Goal: Task Accomplishment & Management: Use online tool/utility

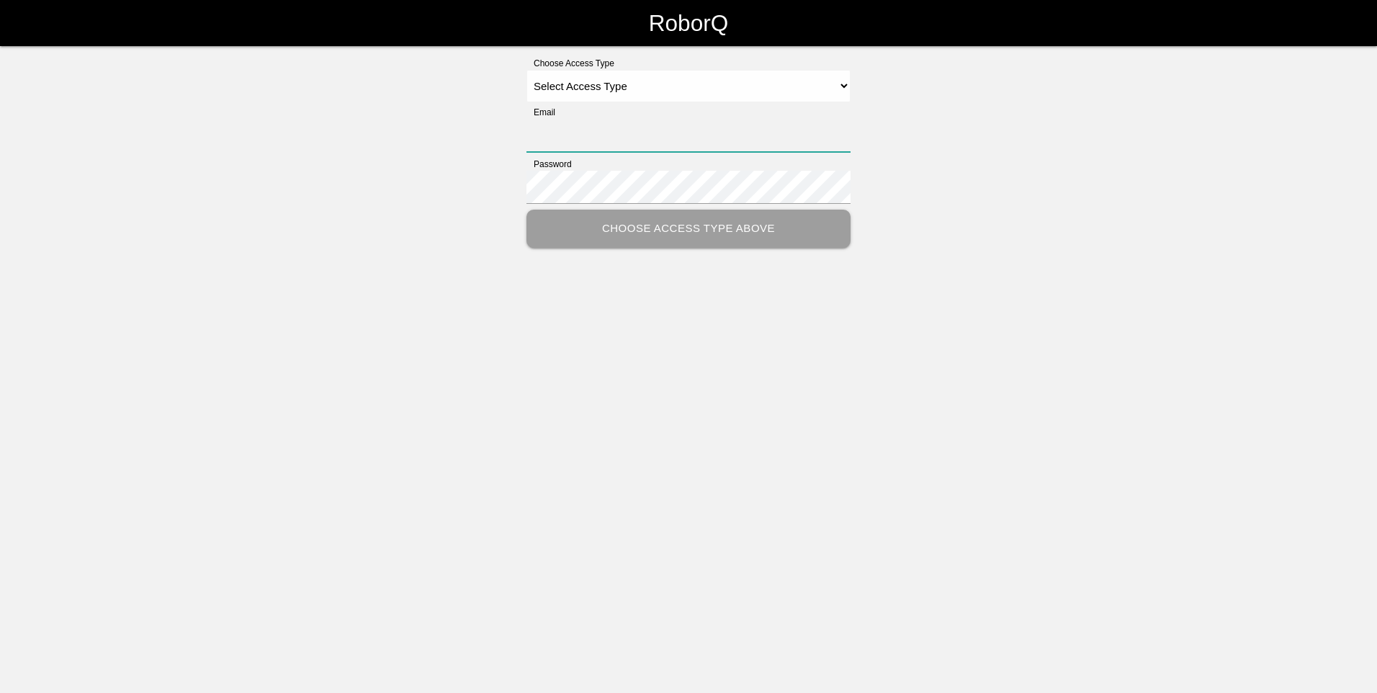
type input "[PERSON_NAME][EMAIL_ADDRESS][PERSON_NAME][DOMAIN_NAME]"
click at [841, 83] on select "Select Access Type Admin Customer Supervisor Worker" at bounding box center [688, 86] width 324 height 32
select select "Customer"
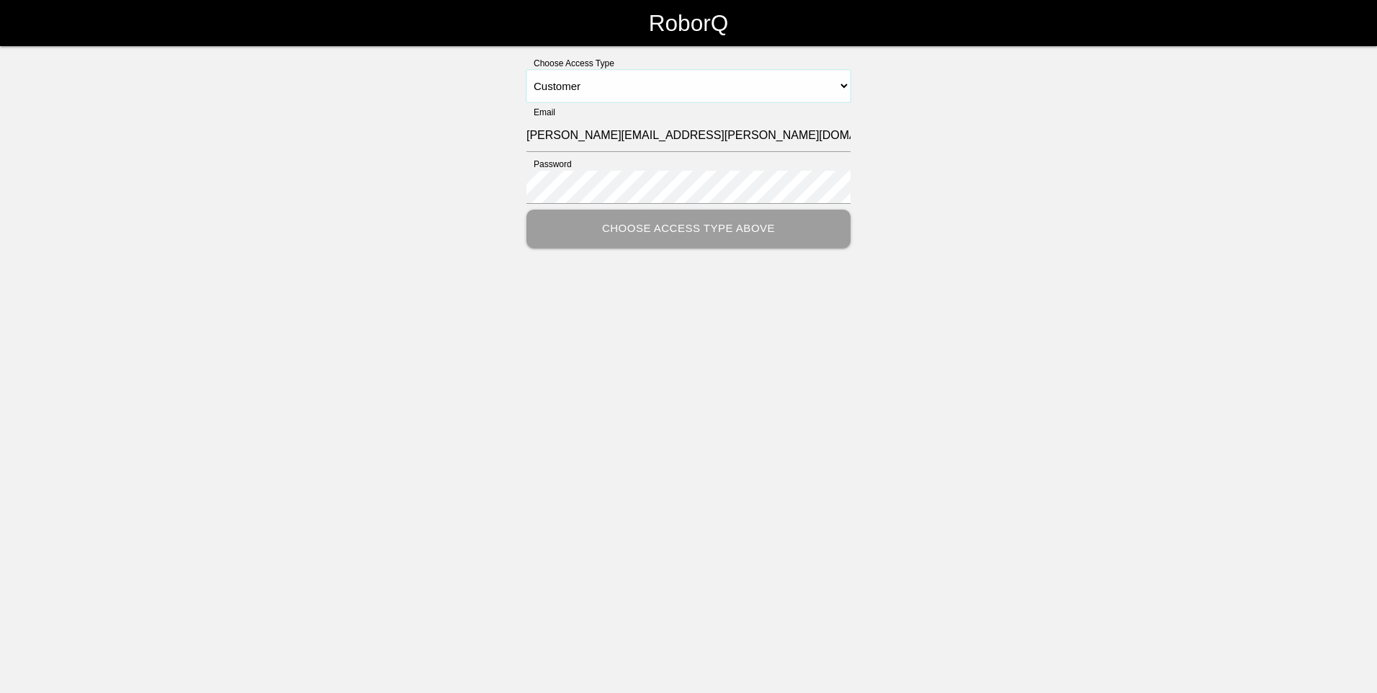
click at [526, 70] on select "Select Access Type Admin Customer Supervisor Worker" at bounding box center [688, 86] width 324 height 32
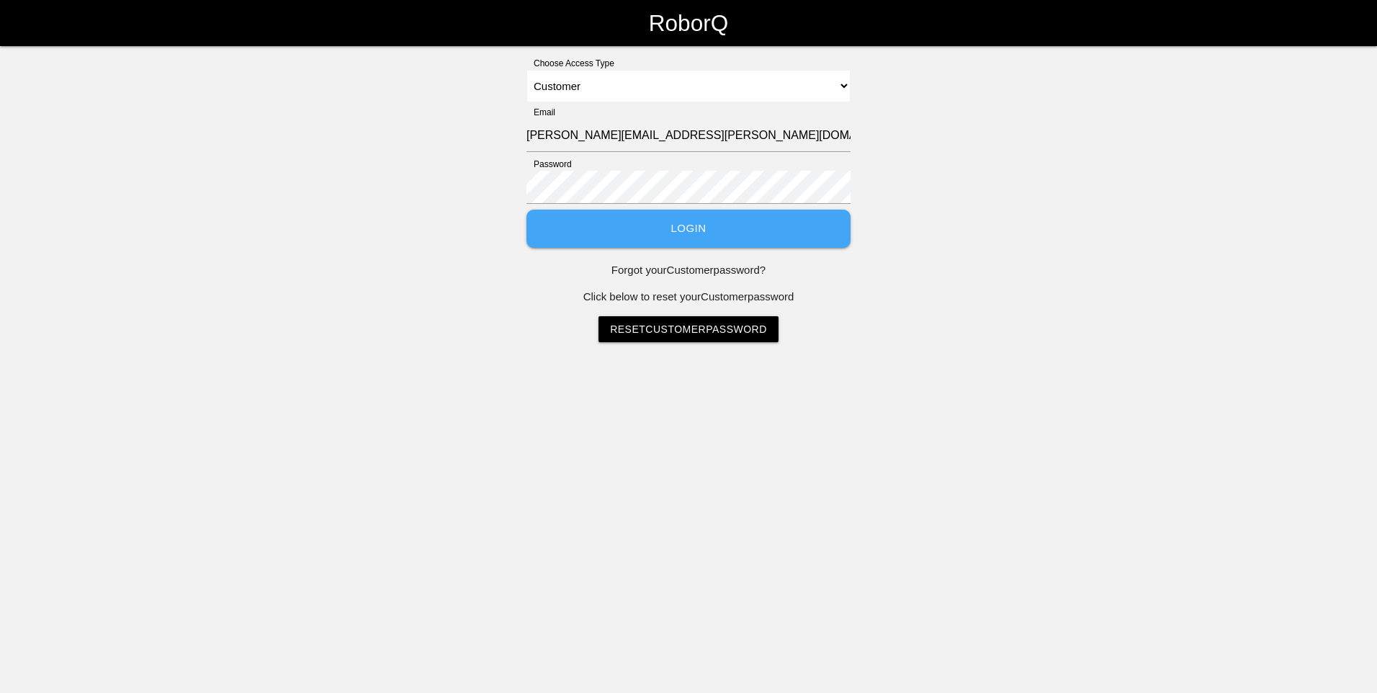
click at [724, 229] on button "Login" at bounding box center [688, 229] width 324 height 38
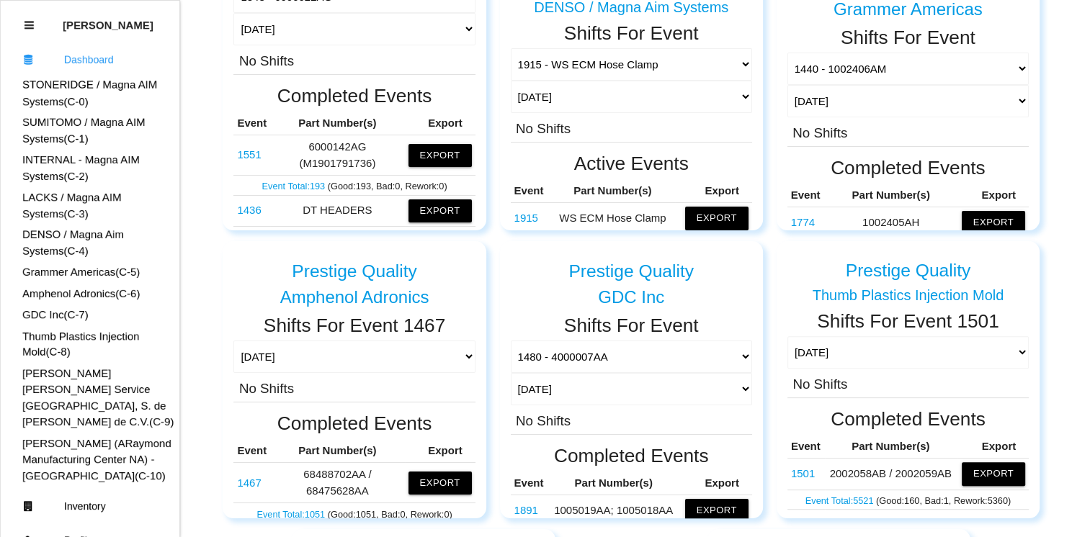
scroll to position [82, 0]
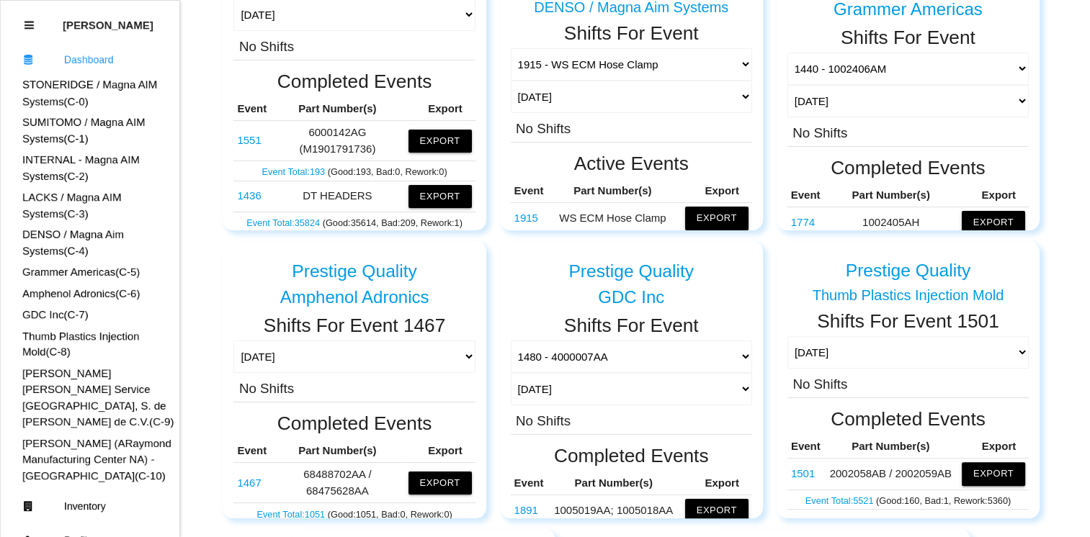
drag, startPoint x: 763, startPoint y: 50, endPoint x: 763, endPoint y: 82, distance: 32.4
click at [763, 82] on div "Prestige Quality STONERIDGE / Magna AIM Systems Shifts For Event 1254 [DATE] [D…" at bounding box center [631, 230] width 830 height 1152
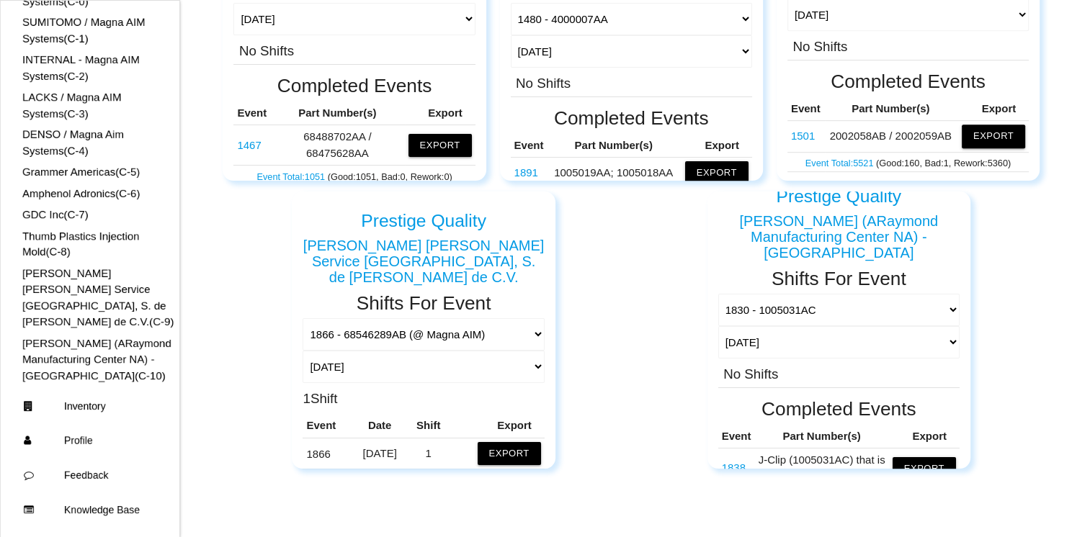
scroll to position [747, 0]
click at [408, 226] on h5 "Prestige Quality" at bounding box center [423, 219] width 125 height 19
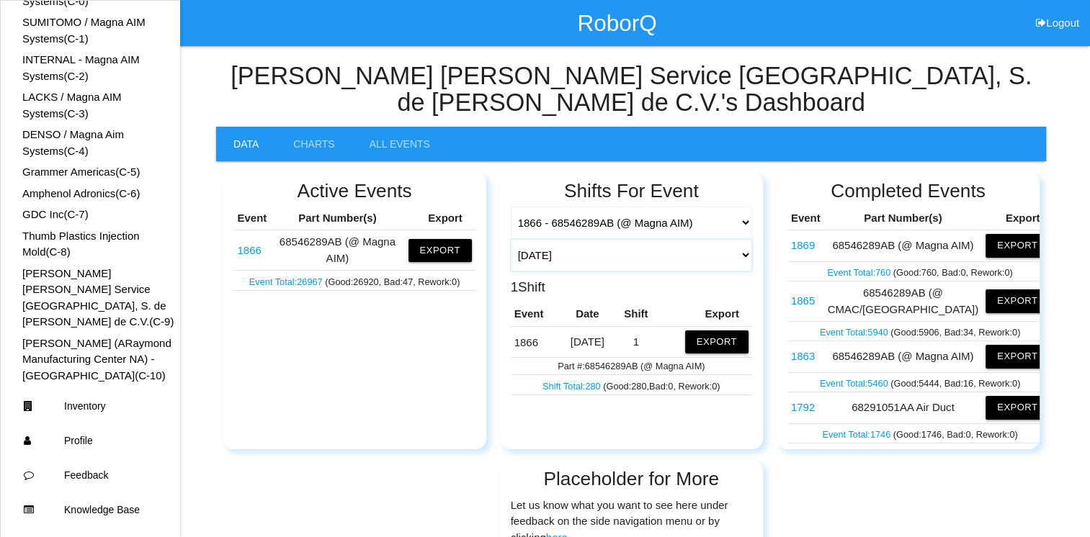
click at [745, 239] on select "[DATE] [DATE] Range Last 7 days (09/03-09/10) Last 30 days (08/11-09/10) Last 6…" at bounding box center [631, 255] width 241 height 32
click at [511, 239] on select "[DATE] [DATE] Range Last 7 days (09/03-09/10) Last 30 days (08/11-09/10) Last 6…" at bounding box center [631, 255] width 241 height 32
select select "single"
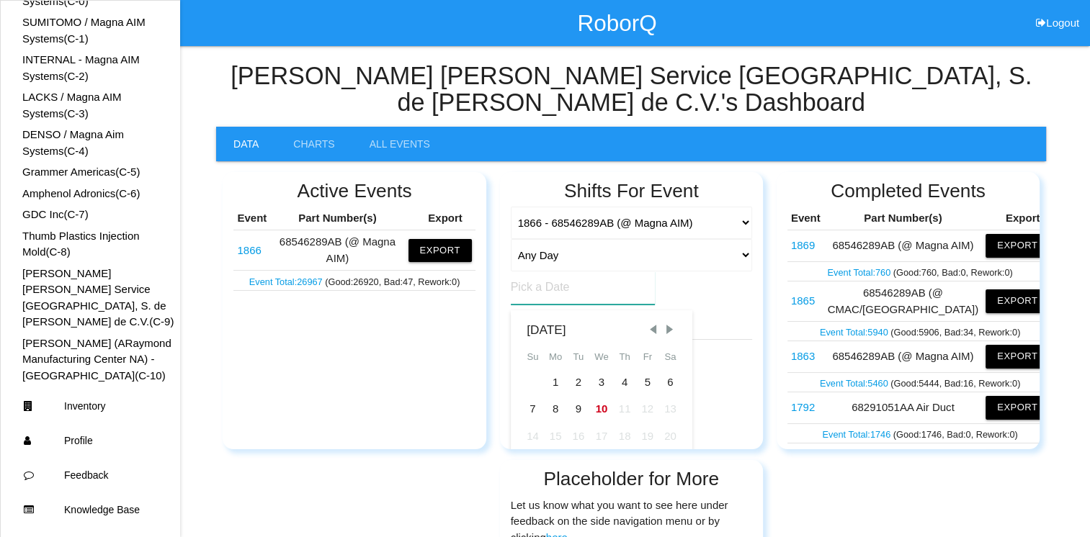
click at [550, 271] on input at bounding box center [583, 287] width 144 height 33
click at [652, 323] on span "Previous Month" at bounding box center [654, 330] width 14 height 14
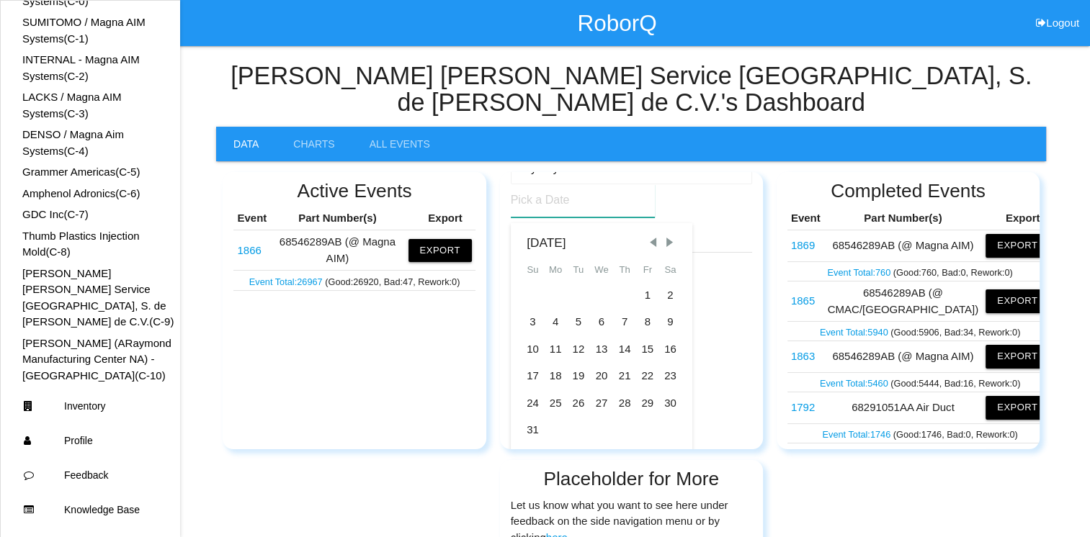
scroll to position [92, 0]
click at [670, 331] on div "16" at bounding box center [670, 344] width 23 height 27
type input "[DATE]"
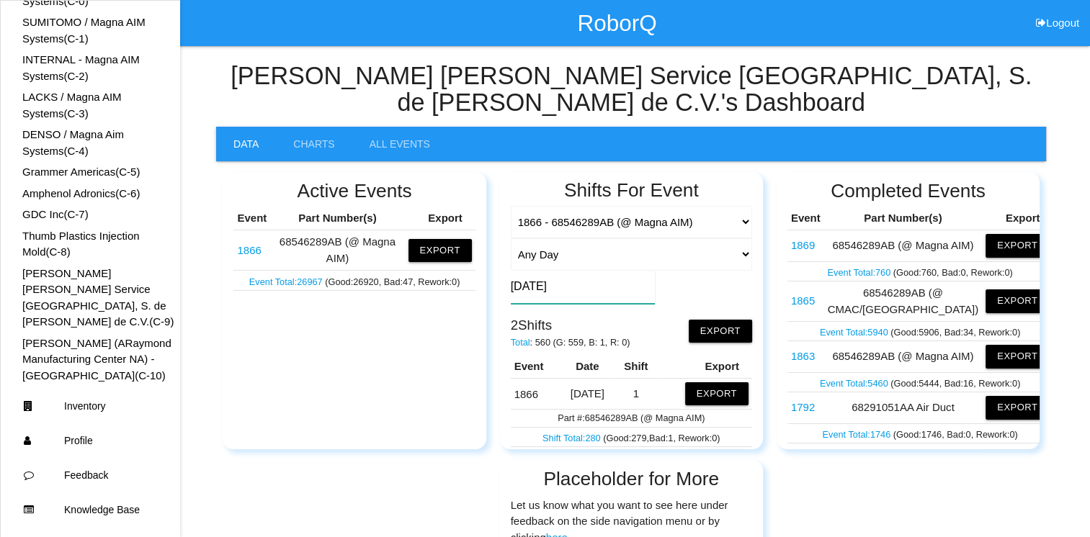
scroll to position [0, 0]
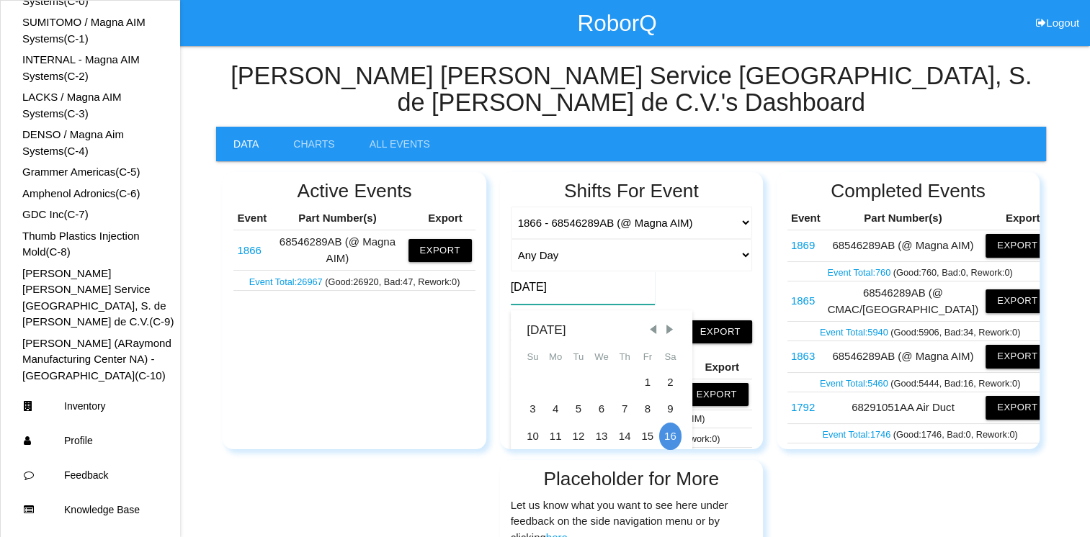
click at [602, 271] on input "[DATE]" at bounding box center [583, 287] width 144 height 33
click at [671, 423] on div "16" at bounding box center [670, 436] width 23 height 27
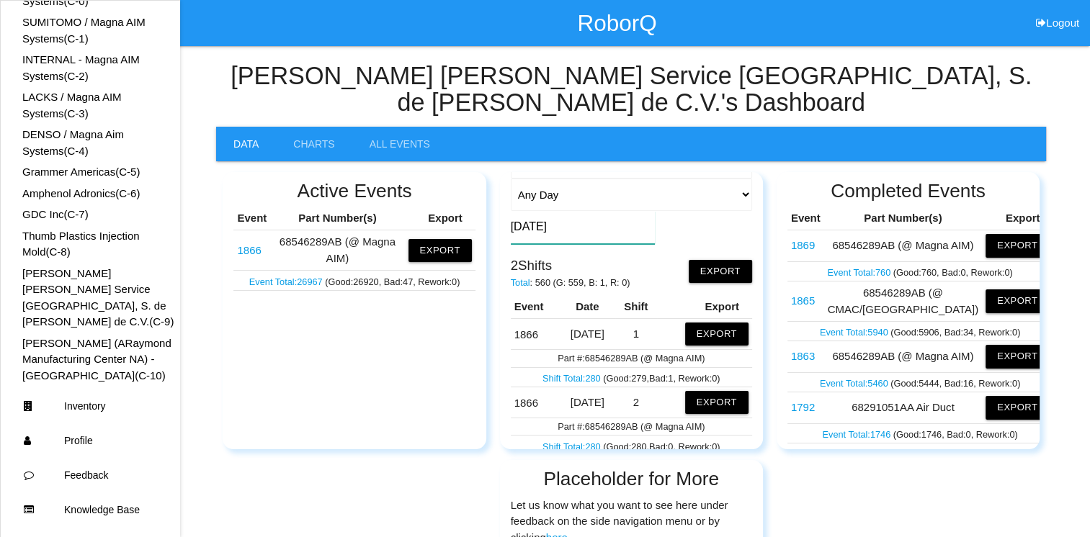
scroll to position [81, 0]
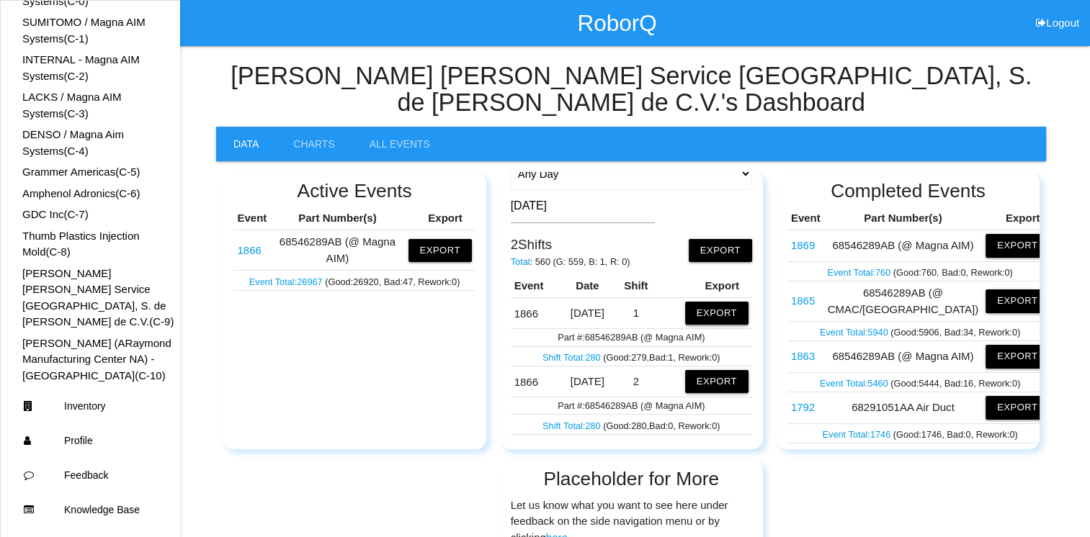
click at [709, 302] on button "Export" at bounding box center [716, 313] width 63 height 23
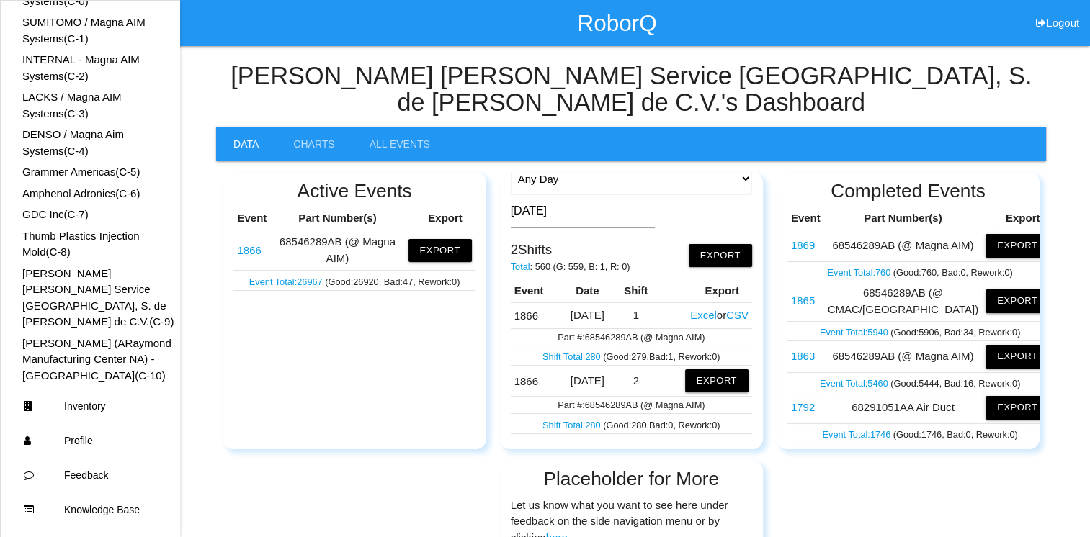
click at [695, 309] on button "Excel" at bounding box center [703, 315] width 27 height 12
